Goal: Information Seeking & Learning: Check status

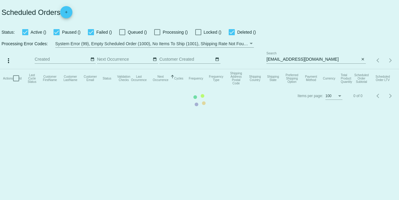
click at [317, 69] on mat-table "Actions Id Last Cycle Status Customer FirstName Customer LastName Customer Emai…" at bounding box center [199, 78] width 399 height 18
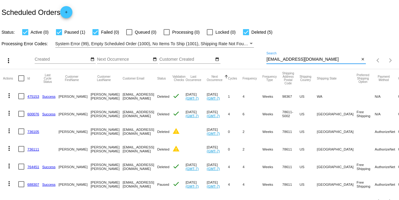
drag, startPoint x: 311, startPoint y: 59, endPoint x: 266, endPoint y: 63, distance: 45.7
click at [258, 62] on div "more_vert Sep Jan Feb Mar [DATE]" at bounding box center [199, 59] width 399 height 22
click at [266, 61] on input "[EMAIL_ADDRESS][DOMAIN_NAME]" at bounding box center [312, 59] width 93 height 5
click at [263, 59] on div "more_vert Sep Jan Feb Mar [DATE]" at bounding box center [199, 59] width 399 height 22
drag, startPoint x: 263, startPoint y: 59, endPoint x: 299, endPoint y: 59, distance: 36.2
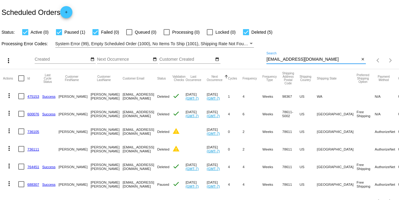
click at [299, 59] on input "[EMAIL_ADDRESS][DOMAIN_NAME]" at bounding box center [312, 59] width 93 height 5
drag, startPoint x: 311, startPoint y: 60, endPoint x: 274, endPoint y: 60, distance: 36.8
click at [259, 59] on div "more_vert Sep Jan Feb Mar [DATE]" at bounding box center [199, 59] width 399 height 22
drag, startPoint x: 271, startPoint y: 60, endPoint x: 266, endPoint y: 58, distance: 5.6
paste input "arry.[PERSON_NAME]"
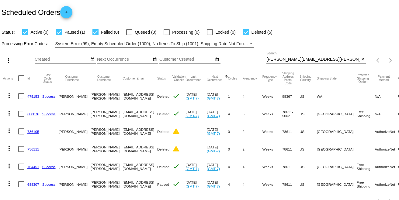
click at [338, 63] on app-dashboard-scheduled-orders "Scheduled Orders add Status: Active (0) Paused (1) Failed (0) Queued (0) Proces…" at bounding box center [199, 105] width 399 height 210
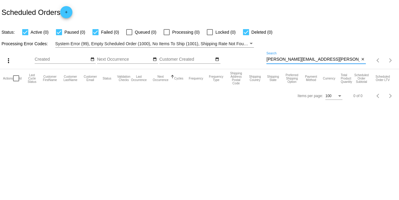
drag, startPoint x: 309, startPoint y: 58, endPoint x: 249, endPoint y: 58, distance: 59.6
click at [238, 59] on div "more_vert Sep Jan Feb Mar [DATE]" at bounding box center [199, 59] width 399 height 22
drag, startPoint x: 264, startPoint y: 57, endPoint x: 235, endPoint y: 60, distance: 29.3
click at [233, 60] on div "Sep Jan Feb Mar Apr Su Mo" at bounding box center [151, 60] width 232 height 17
drag, startPoint x: 361, startPoint y: 60, endPoint x: 353, endPoint y: 60, distance: 8.2
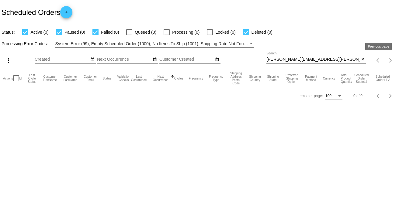
click at [358, 60] on div "more_vert Sep Jan Feb Mar [DATE]" at bounding box center [199, 59] width 399 height 22
drag, startPoint x: 318, startPoint y: 60, endPoint x: 275, endPoint y: 60, distance: 43.5
click at [262, 60] on div "more_vert Sep Jan Feb Mar [DATE]" at bounding box center [199, 59] width 399 height 22
paste input "hush"
click at [334, 61] on input "[PERSON_NAME][EMAIL_ADDRESS][PERSON_NAME][DOMAIN_NAME]" at bounding box center [312, 59] width 93 height 5
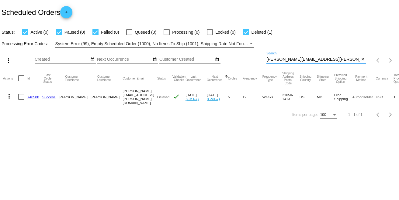
type input "[PERSON_NAME][EMAIL_ADDRESS][PERSON_NAME][DOMAIN_NAME]"
